Goal: Task Accomplishment & Management: Use online tool/utility

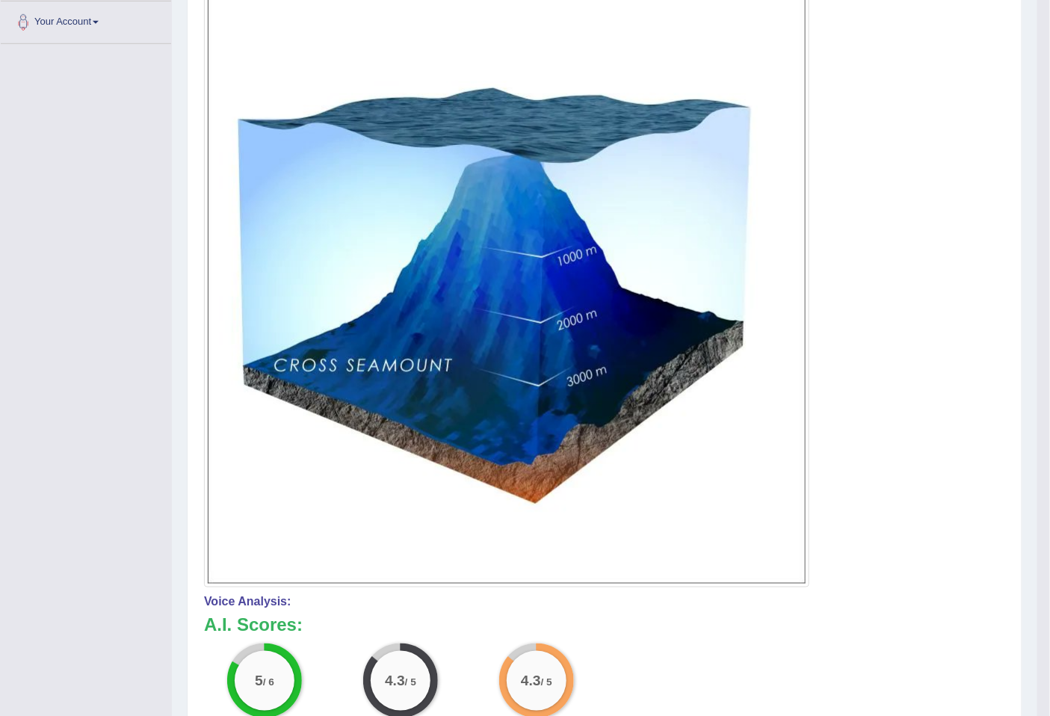
scroll to position [371, 0]
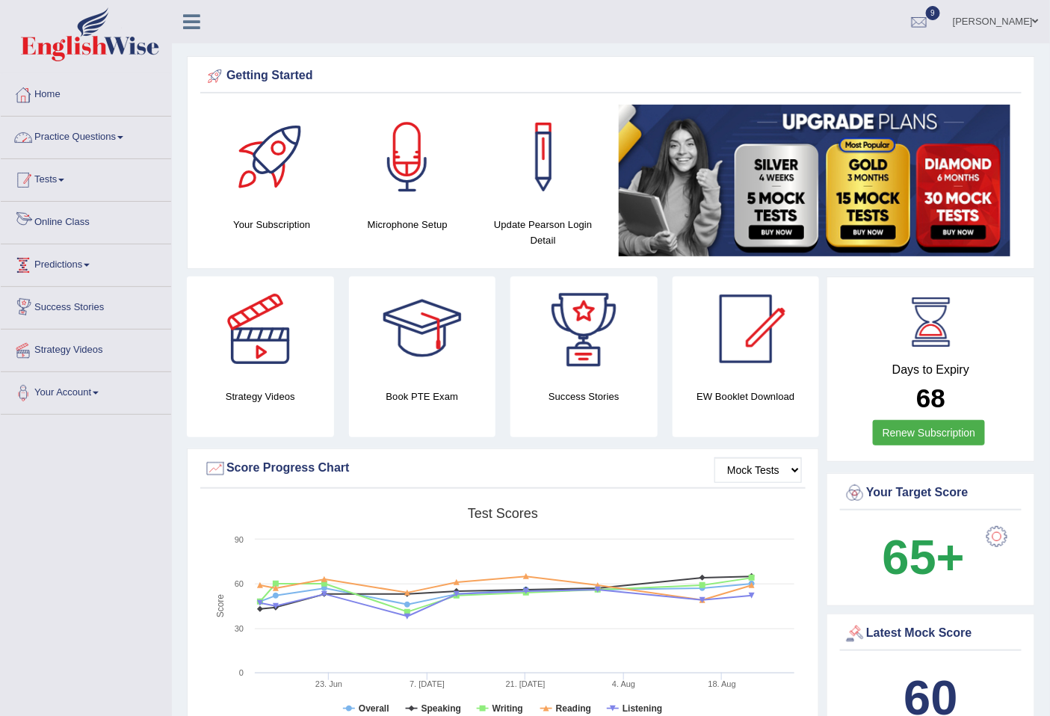
click at [64, 179] on span at bounding box center [61, 180] width 6 height 3
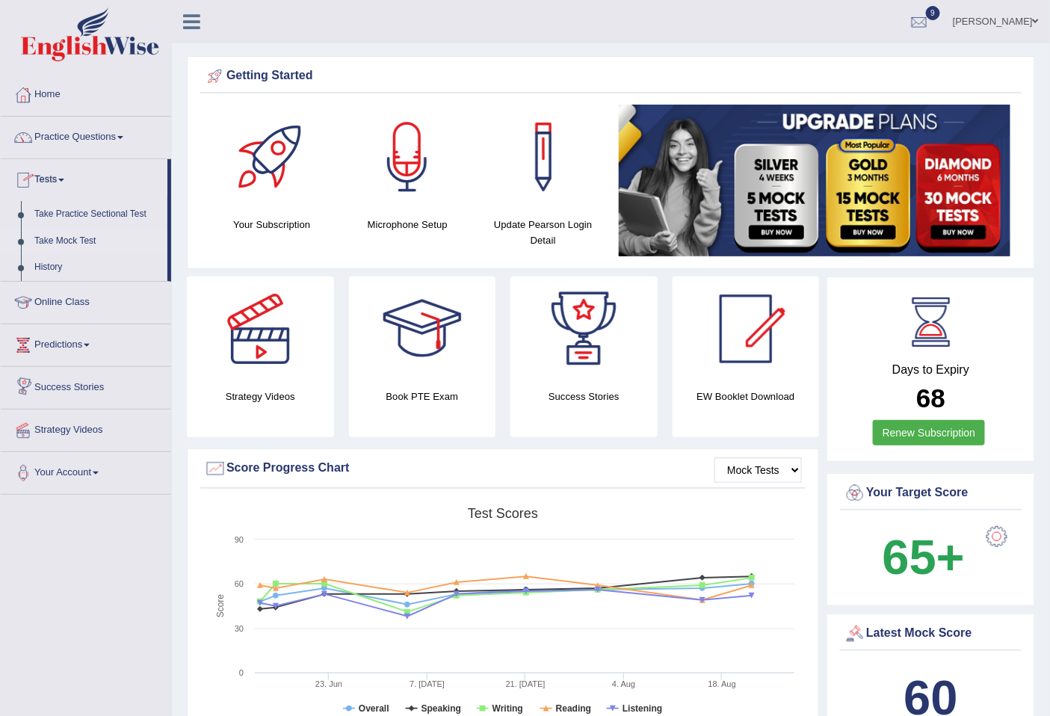
click at [64, 240] on link "Take Mock Test" at bounding box center [98, 241] width 140 height 27
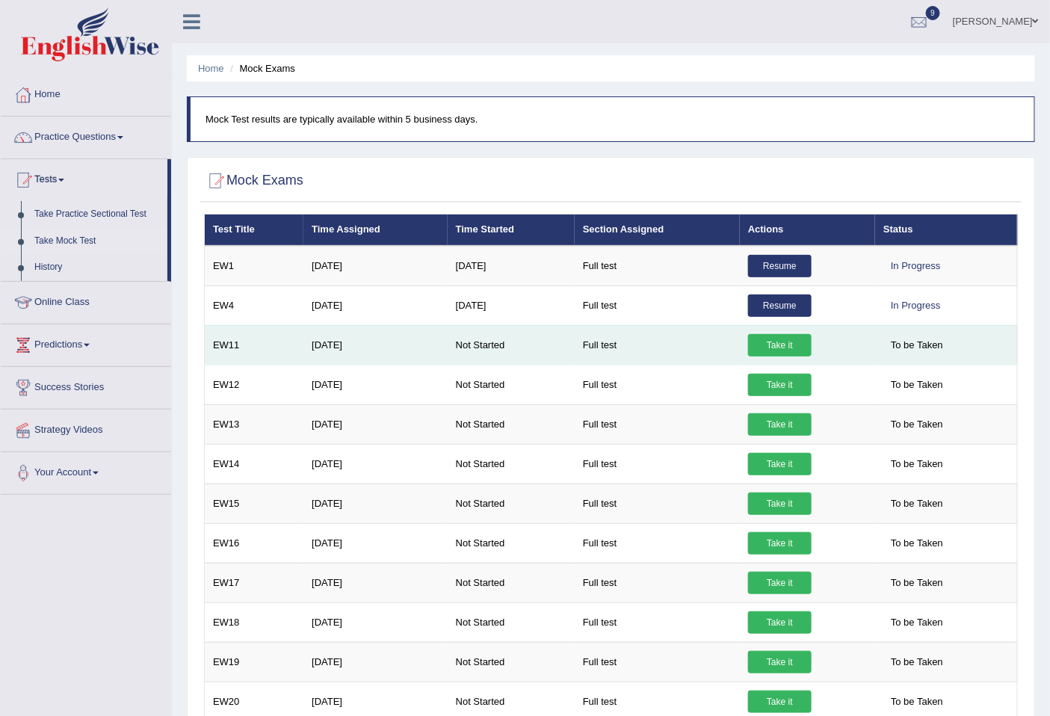
click at [776, 340] on link "Take it" at bounding box center [780, 345] width 64 height 22
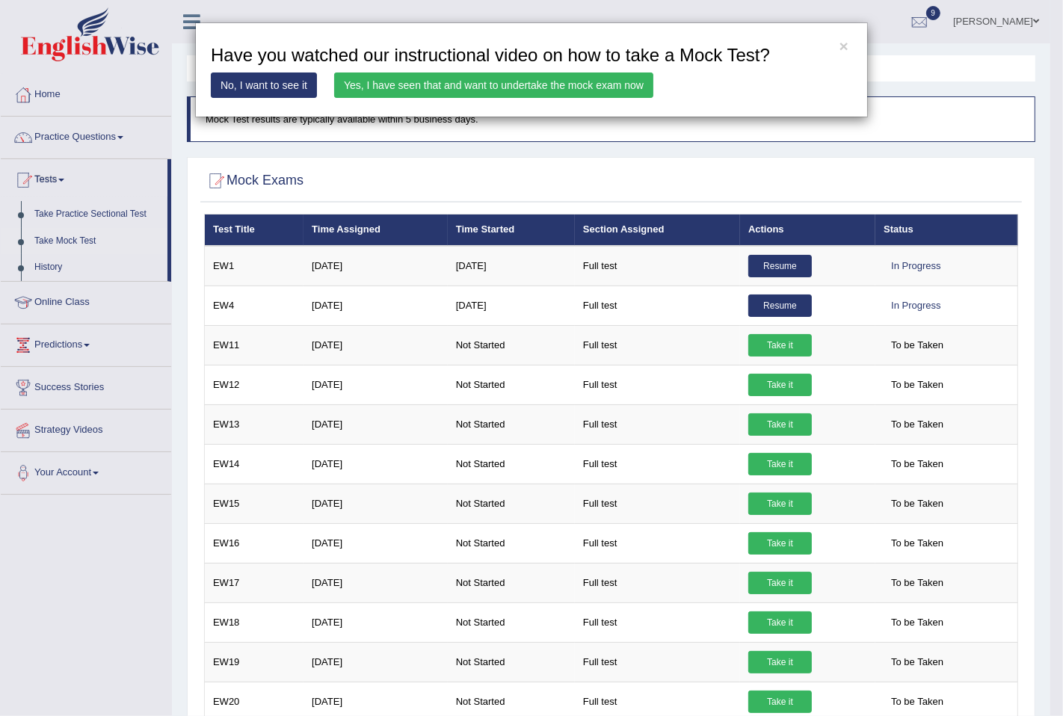
click at [549, 88] on link "Yes, I have seen that and want to undertake the mock exam now" at bounding box center [493, 84] width 319 height 25
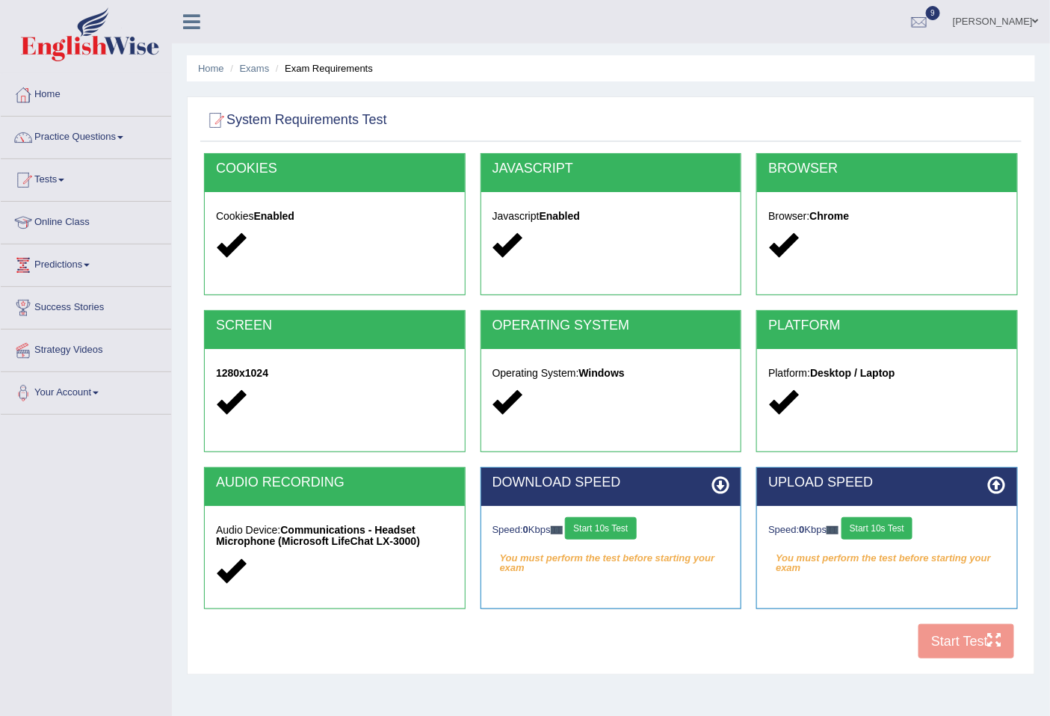
click at [596, 520] on button "Start 10s Test" at bounding box center [600, 528] width 71 height 22
click at [898, 532] on button "Start 10s Test" at bounding box center [877, 528] width 71 height 22
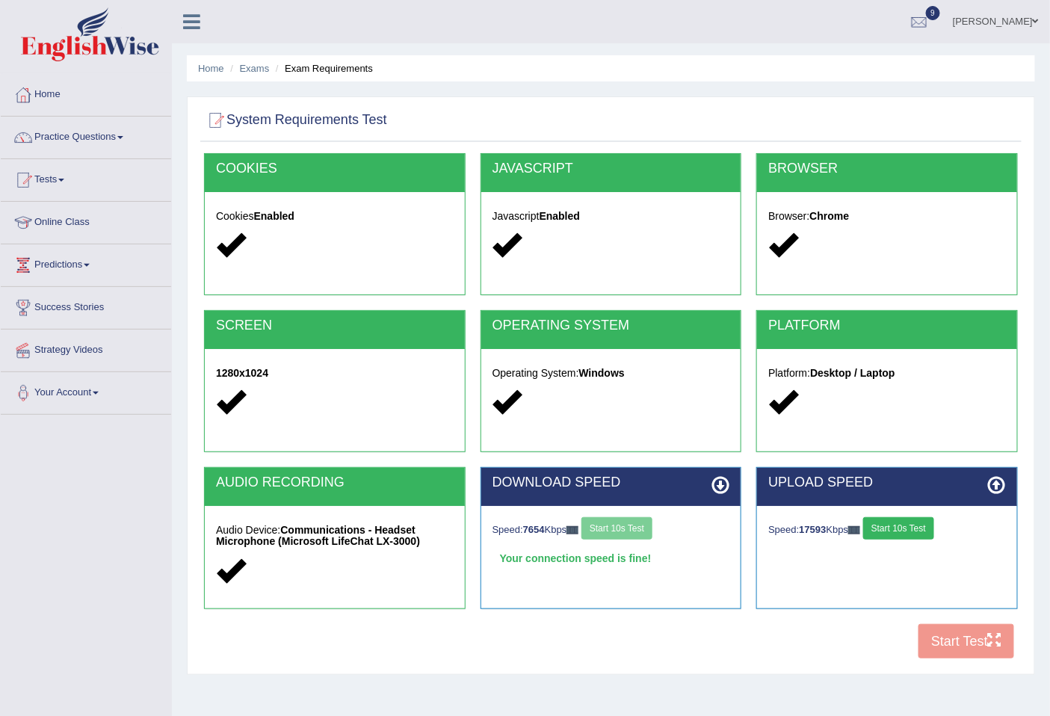
click at [979, 634] on div "COOKIES Cookies Enabled JAVASCRIPT Javascript Enabled BROWSER Browser: Chrome S…" at bounding box center [610, 409] width 821 height 513
click at [966, 634] on button "Start Test" at bounding box center [967, 641] width 96 height 34
